Goal: Information Seeking & Learning: Find specific fact

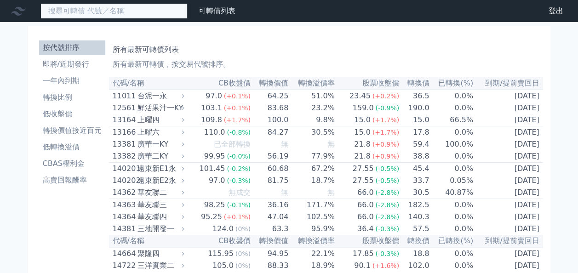
click at [123, 11] on input at bounding box center [113, 11] width 147 height 16
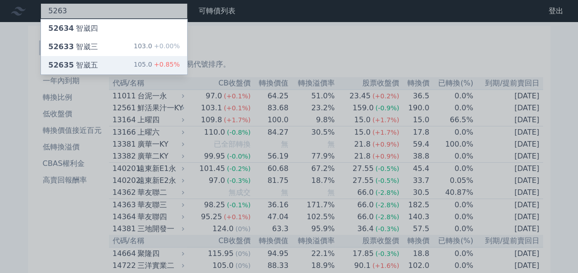
type input "5263"
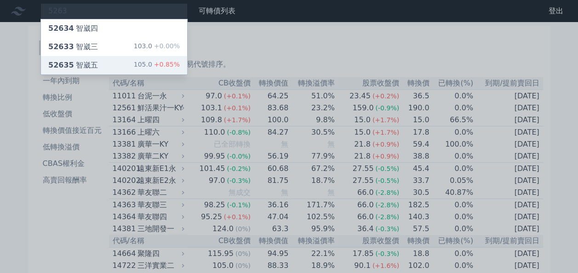
click at [90, 64] on div "52635 智崴五" at bounding box center [73, 65] width 50 height 11
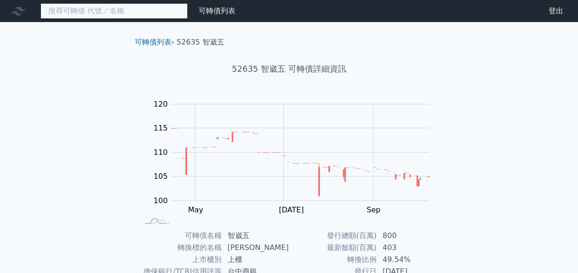
click at [125, 15] on input at bounding box center [113, 11] width 147 height 16
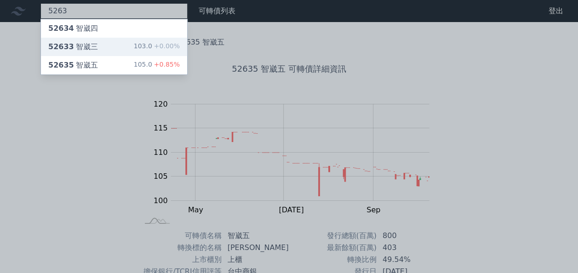
type input "5263"
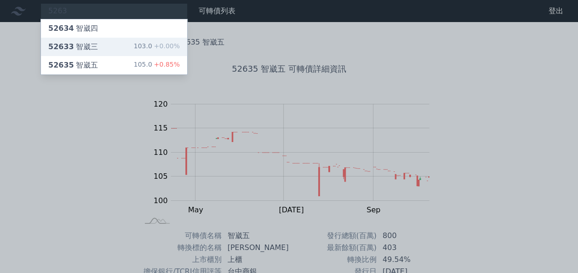
click at [85, 46] on div "52633 [PERSON_NAME]" at bounding box center [73, 46] width 50 height 11
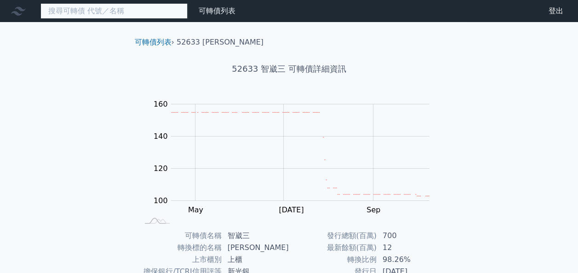
click at [98, 8] on input at bounding box center [113, 11] width 147 height 16
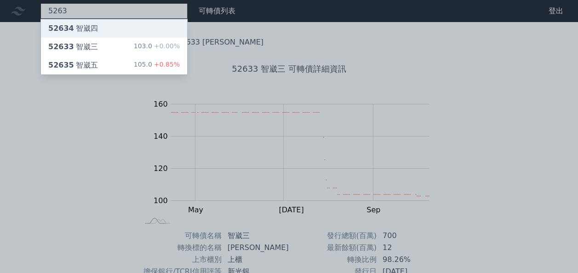
type input "5263"
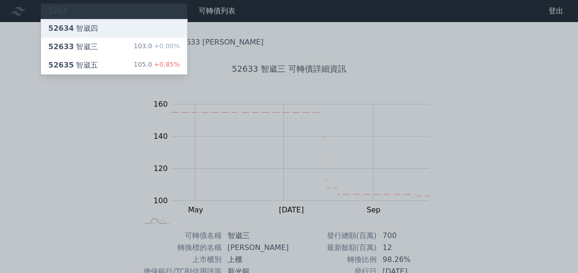
click at [94, 29] on div "52634 智崴四" at bounding box center [114, 28] width 146 height 18
